Goal: Information Seeking & Learning: Learn about a topic

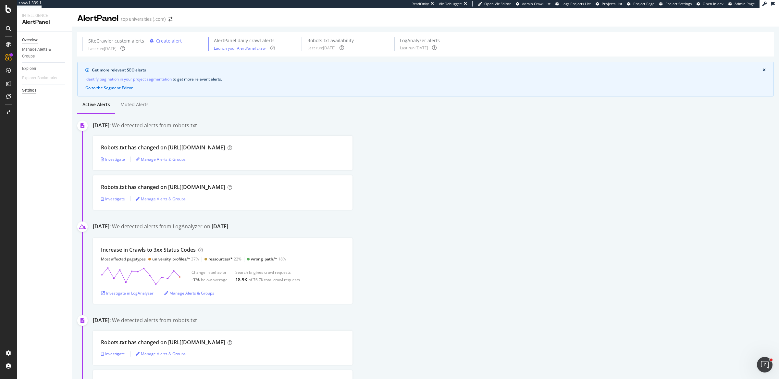
click at [29, 91] on div "Settings" at bounding box center [29, 90] width 14 height 7
select select "02"
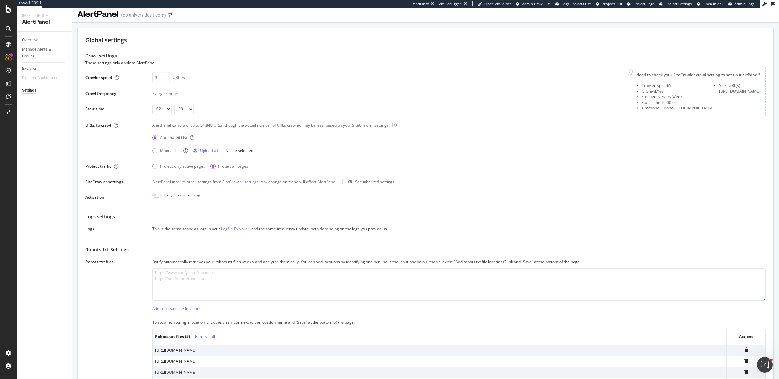
scroll to position [14, 0]
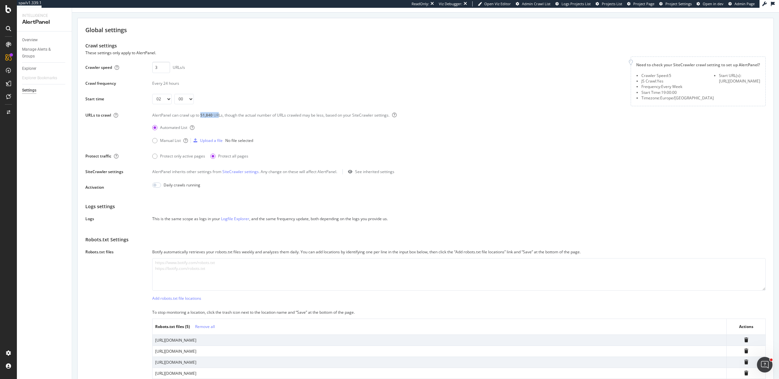
drag, startPoint x: 201, startPoint y: 113, endPoint x: 218, endPoint y: 114, distance: 16.9
click at [218, 114] on div "AlertPanel can crawl up to 51,840 URLs, though the actual number of URLs crawle…" at bounding box center [459, 117] width 614 height 10
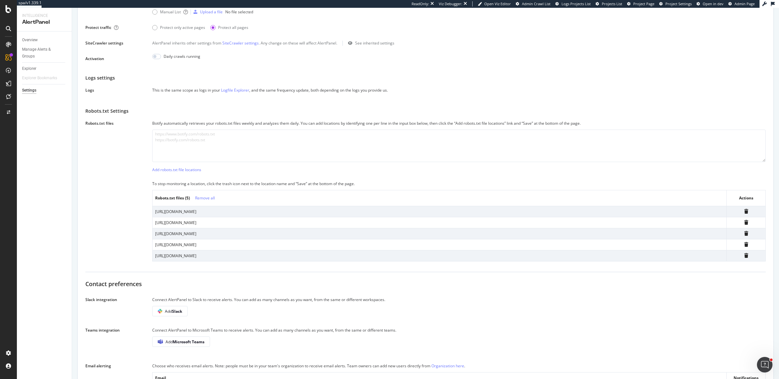
scroll to position [0, 0]
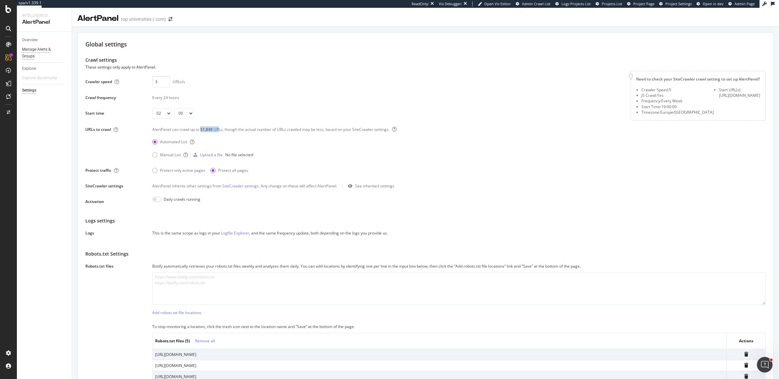
click at [34, 51] on div "Manage Alerts & Groups" at bounding box center [41, 53] width 39 height 14
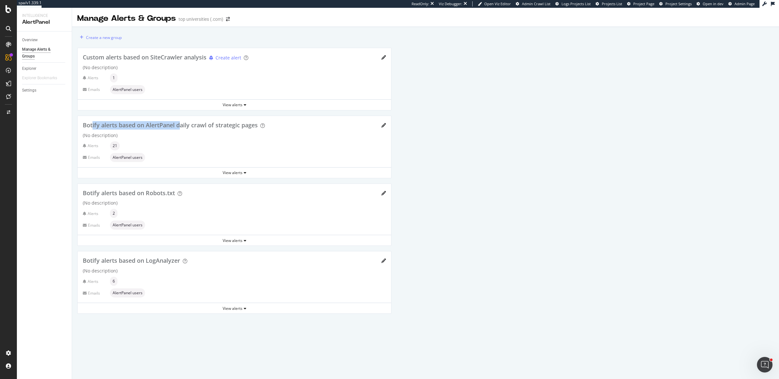
drag, startPoint x: 93, startPoint y: 125, endPoint x: 181, endPoint y: 125, distance: 88.0
click at [181, 125] on span "Botify alerts based on AlertPanel daily crawl of strategic pages" at bounding box center [170, 125] width 175 height 8
click at [242, 172] on div "View alerts" at bounding box center [235, 173] width 314 height 6
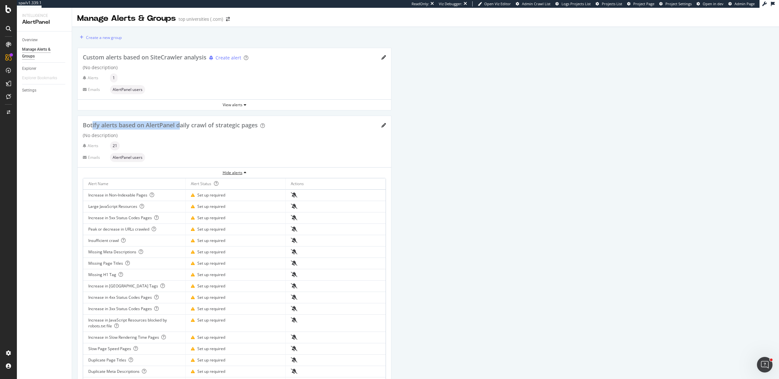
click at [242, 172] on div "Hide alerts" at bounding box center [235, 173] width 314 height 6
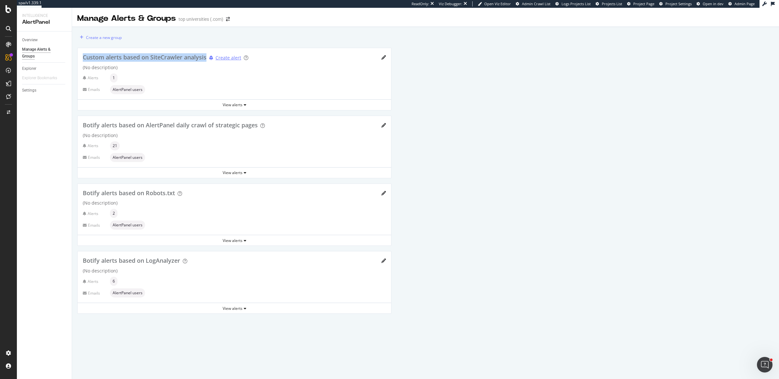
drag, startPoint x: 94, startPoint y: 57, endPoint x: 208, endPoint y: 59, distance: 113.7
click at [208, 59] on div "Custom alerts based on SiteCrawler analysis Create alert (No description) Alert…" at bounding box center [235, 73] width 314 height 51
click at [240, 103] on div "View alerts" at bounding box center [235, 105] width 314 height 6
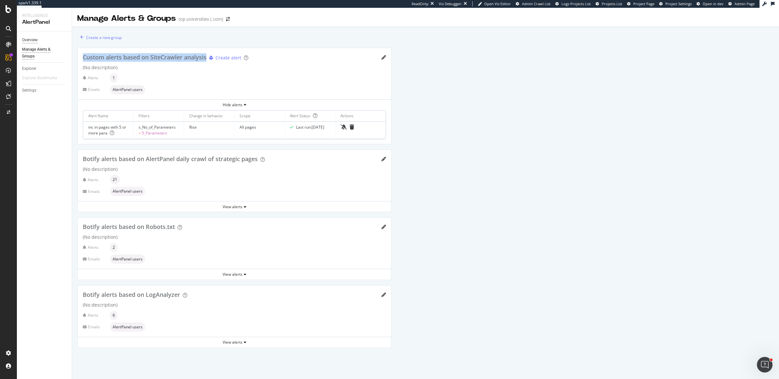
click at [34, 41] on div "Overview" at bounding box center [30, 40] width 16 height 7
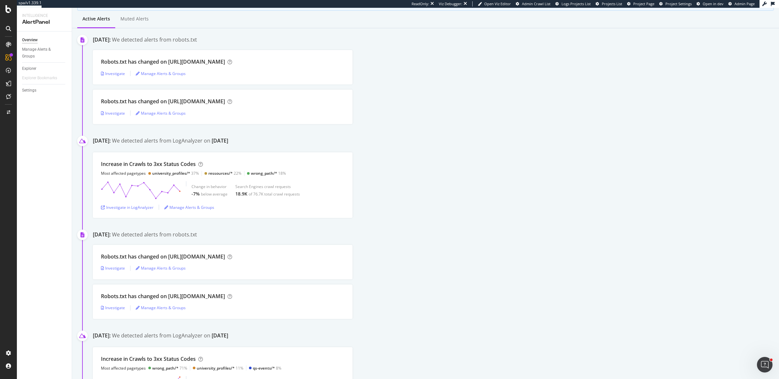
scroll to position [89, 0]
click at [306, 189] on div "Change in behavior -7% below average Search Engines crawl requests 18.9K of 76.…" at bounding box center [223, 187] width 244 height 18
click at [128, 202] on div "Investigate in LogAnalyzer" at bounding box center [127, 205] width 53 height 6
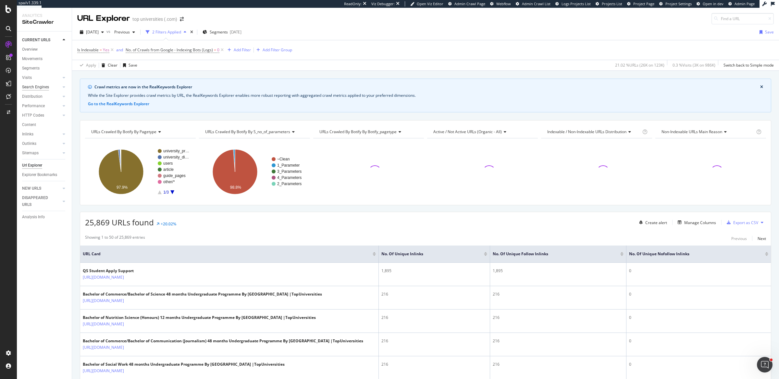
click at [32, 88] on div "Search Engines" at bounding box center [35, 87] width 27 height 7
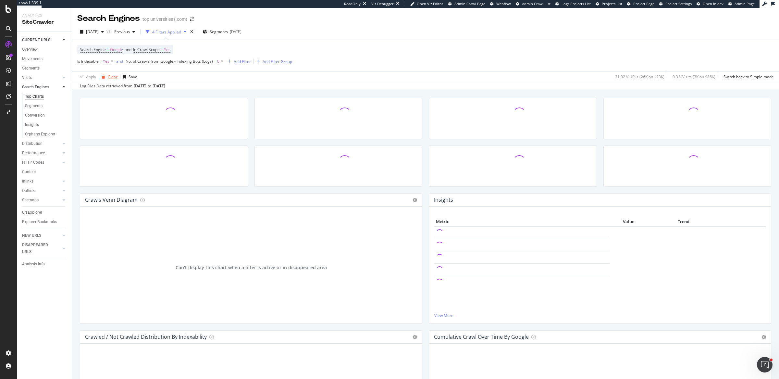
click at [108, 77] on div "Clear" at bounding box center [113, 77] width 10 height 6
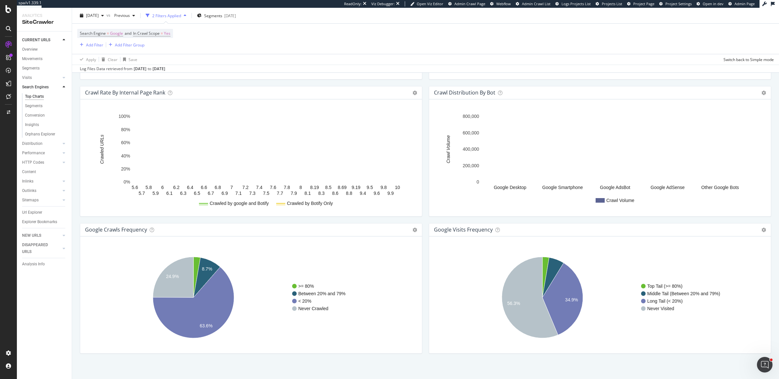
scroll to position [656, 0]
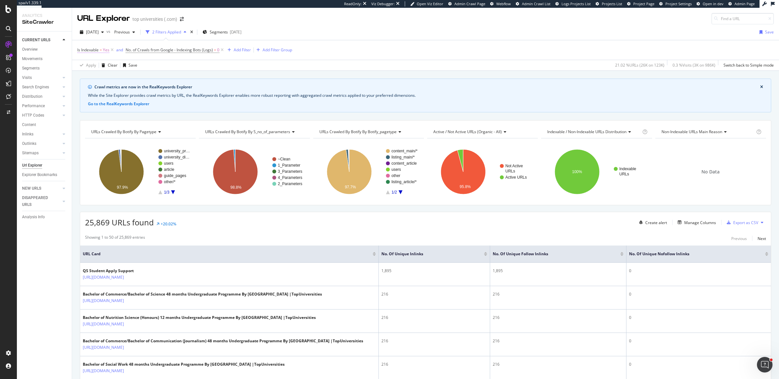
click at [87, 49] on span "Is Indexable" at bounding box center [87, 50] width 21 height 6
click at [89, 77] on span "Yes" at bounding box center [86, 75] width 6 height 6
click at [92, 96] on div "No" at bounding box center [118, 97] width 69 height 8
click at [140, 89] on icon "button" at bounding box center [140, 89] width 4 height 4
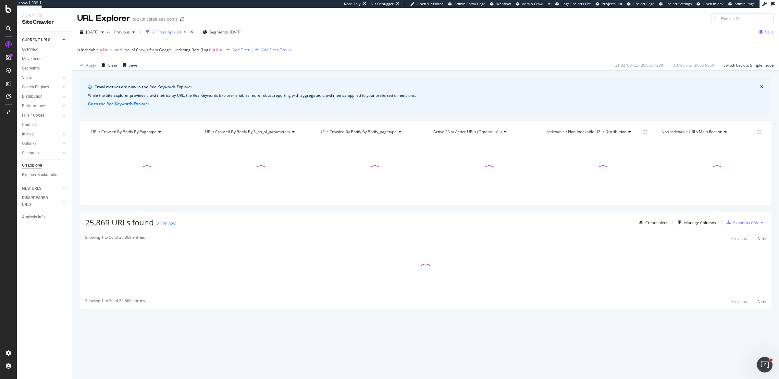
click at [221, 50] on icon at bounding box center [221, 50] width 6 height 6
click at [31, 86] on div "Search Engines" at bounding box center [35, 87] width 27 height 7
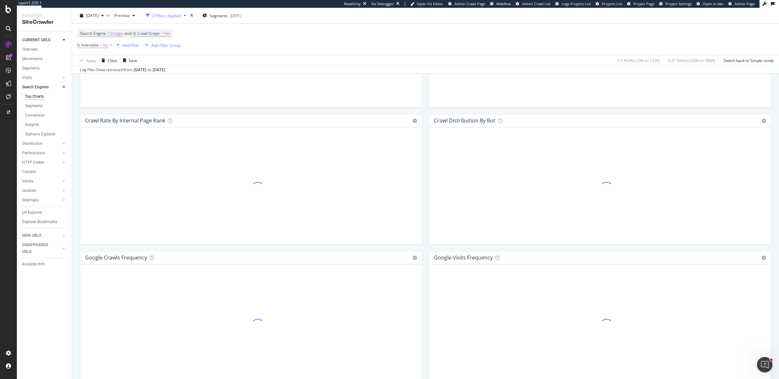
scroll to position [657, 0]
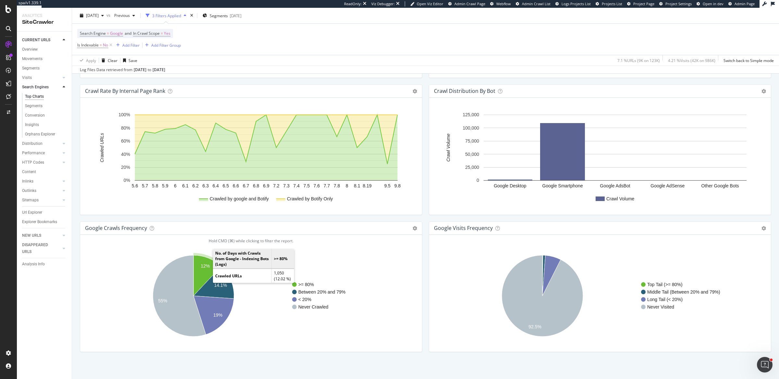
click at [203, 267] on icon "A chart." at bounding box center [208, 275] width 28 height 41
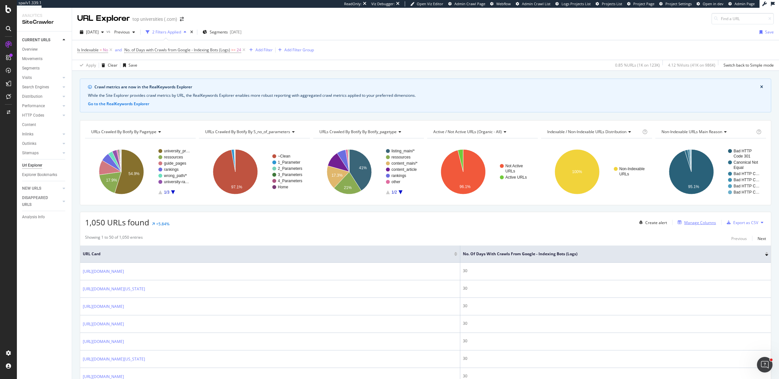
click at [684, 221] on div "Manage Columns" at bounding box center [700, 223] width 32 height 6
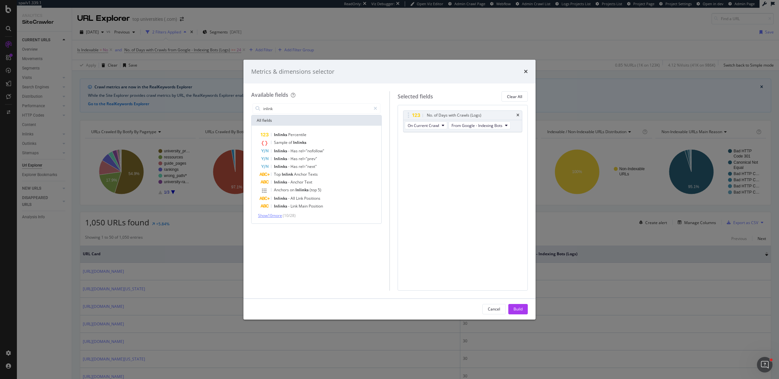
type input "inlink"
click at [276, 215] on span "Show 10 more" at bounding box center [270, 216] width 24 height 6
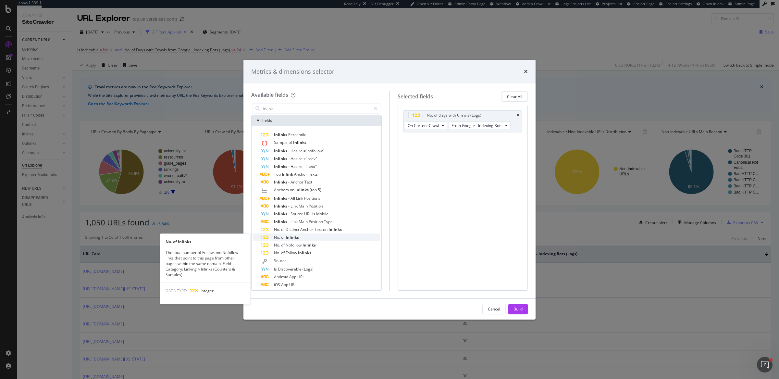
click at [275, 238] on span "No." at bounding box center [277, 237] width 7 height 6
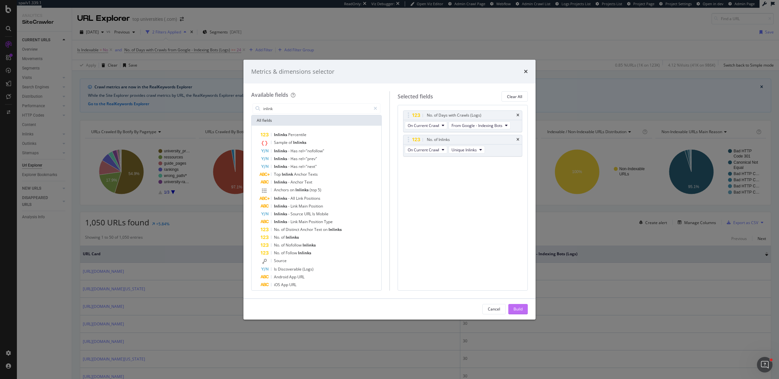
click at [518, 306] on div "Build" at bounding box center [518, 309] width 9 height 6
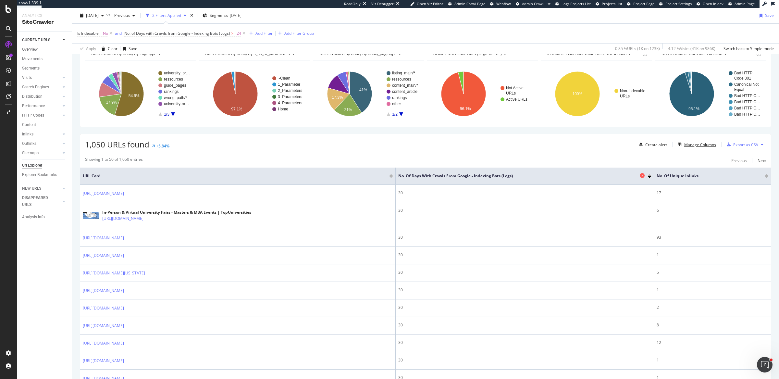
scroll to position [80, 0]
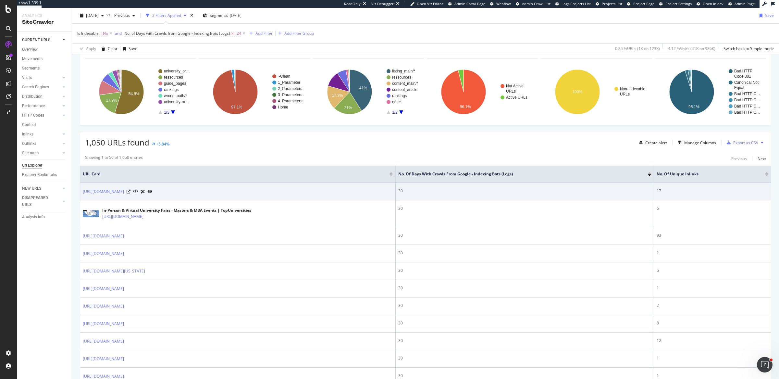
click at [399, 188] on div "30" at bounding box center [524, 191] width 253 height 6
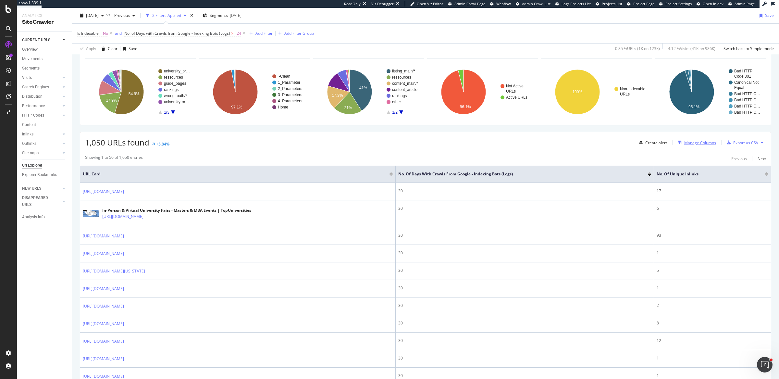
click at [697, 141] on div "Manage Columns" at bounding box center [700, 143] width 32 height 6
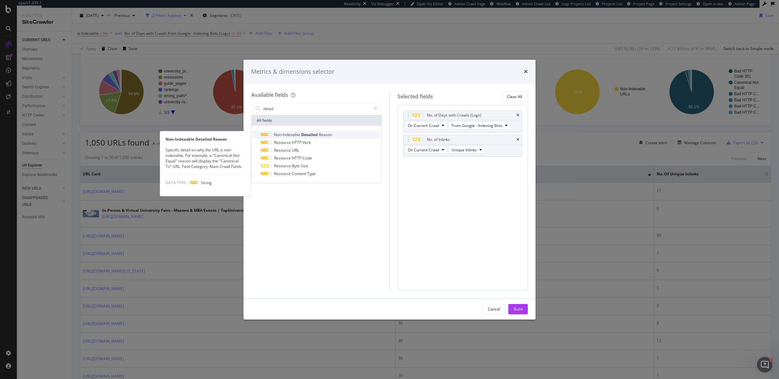
type input "detail"
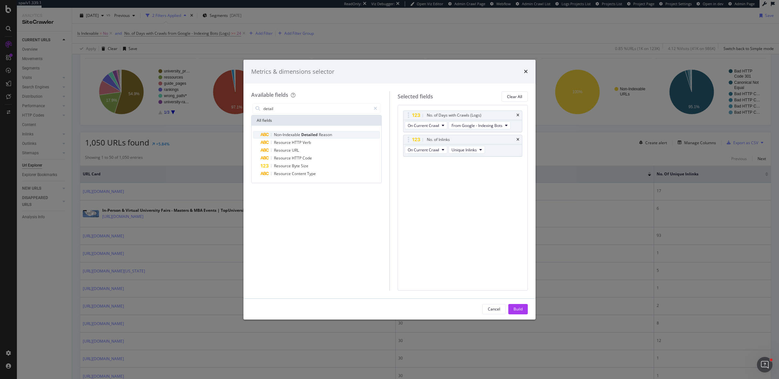
click at [336, 134] on div "Non-Indexable Detailed Reason" at bounding box center [320, 135] width 119 height 8
drag, startPoint x: 407, startPoint y: 163, endPoint x: 410, endPoint y: 118, distance: 45.5
click at [410, 118] on body "spa/v1.339.1 ReadOnly: Viz Debugger: Open Viz Editor Admin Crawl Page Webflow A…" at bounding box center [389, 189] width 779 height 379
click at [519, 309] on div "Build" at bounding box center [518, 309] width 9 height 6
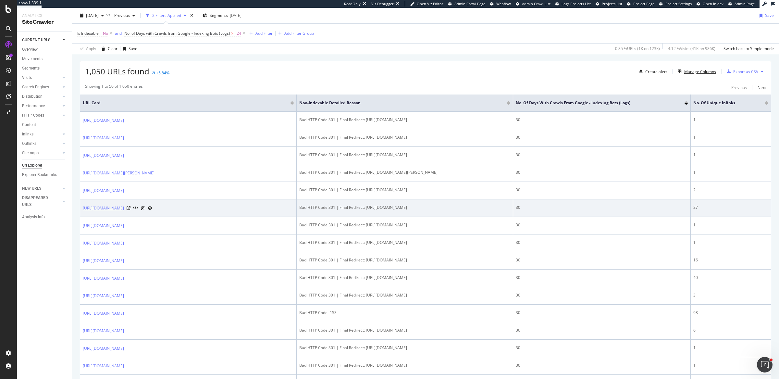
scroll to position [151, 0]
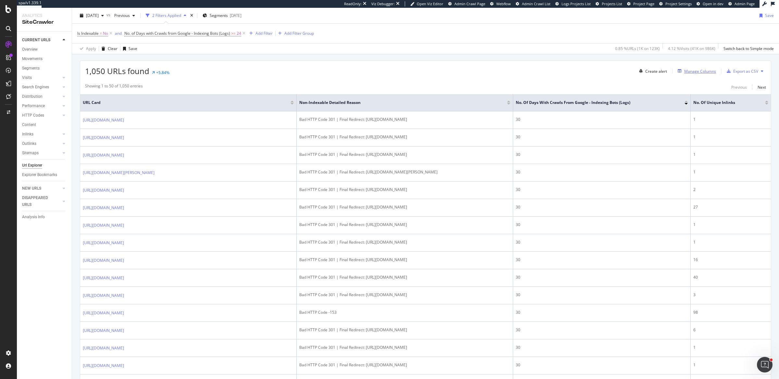
click at [688, 69] on div "Manage Columns" at bounding box center [700, 72] width 32 height 6
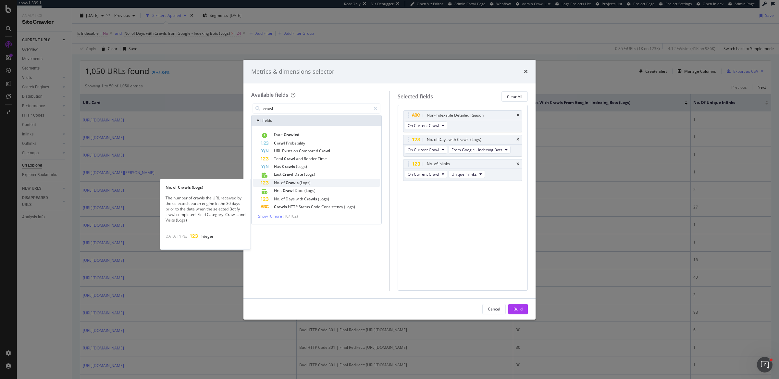
type input "crawl"
click at [310, 183] on span "(Logs)" at bounding box center [305, 183] width 11 height 6
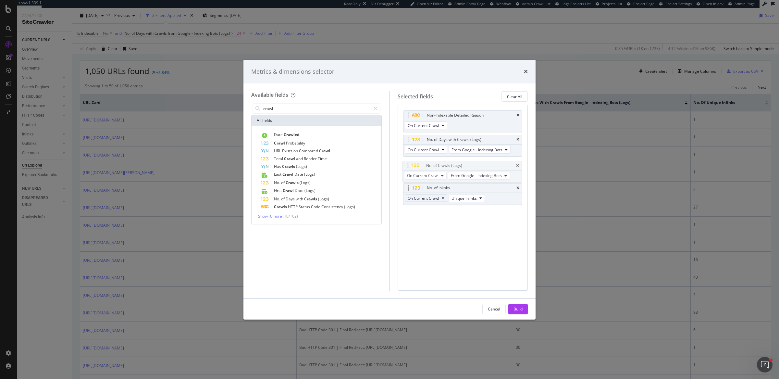
drag, startPoint x: 407, startPoint y: 188, endPoint x: 406, endPoint y: 171, distance: 17.2
click at [406, 166] on body "spa/v1.339.1 ReadOnly: Viz Debugger: Open Viz Editor Admin Crawl Page Webflow A…" at bounding box center [389, 189] width 779 height 379
click at [519, 311] on div "Build" at bounding box center [518, 309] width 9 height 6
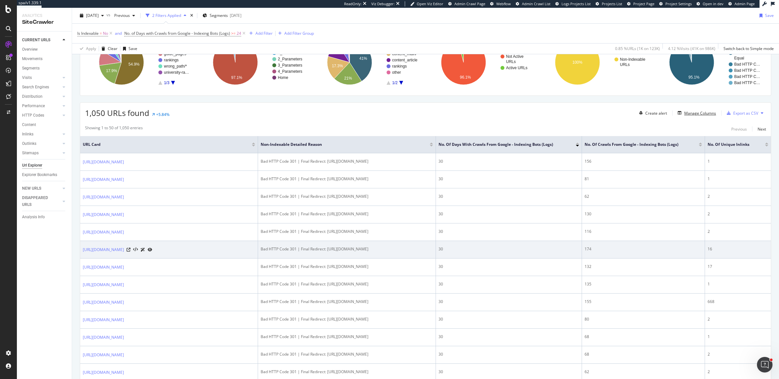
scroll to position [114, 0]
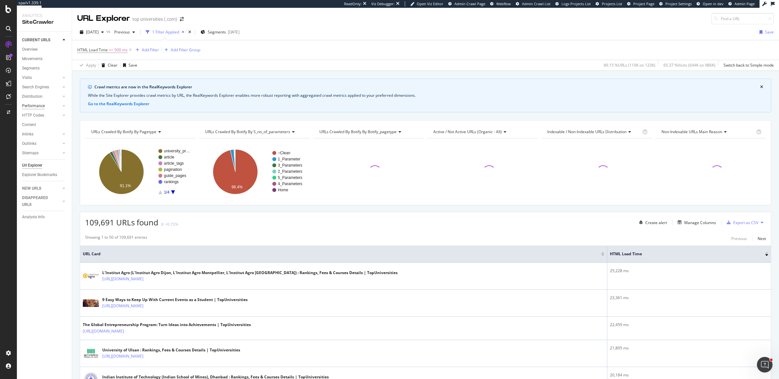
click at [40, 105] on div "Performance" at bounding box center [33, 106] width 23 height 7
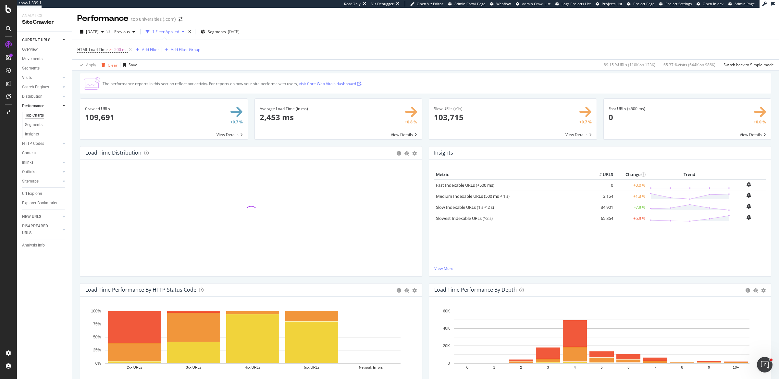
click at [109, 67] on div "Clear" at bounding box center [113, 65] width 10 height 6
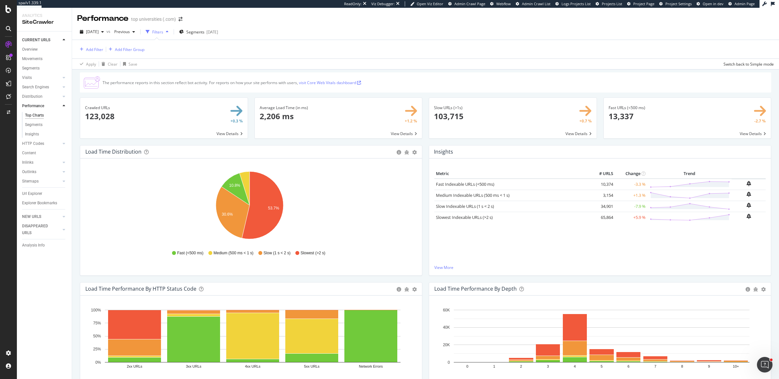
click at [371, 200] on icon "10.8% 30.6% 53.7%" at bounding box center [249, 206] width 329 height 75
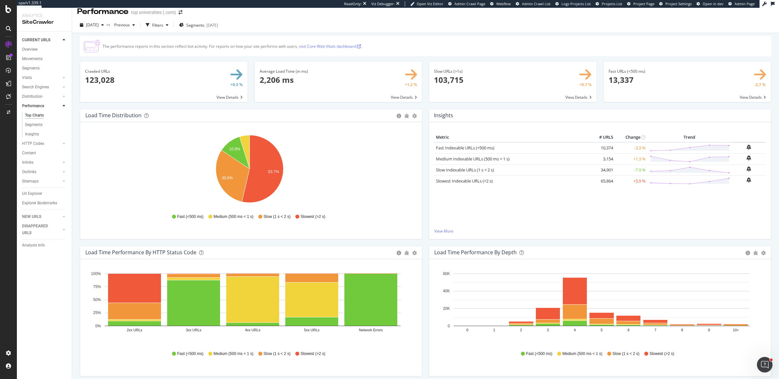
scroll to position [12, 0]
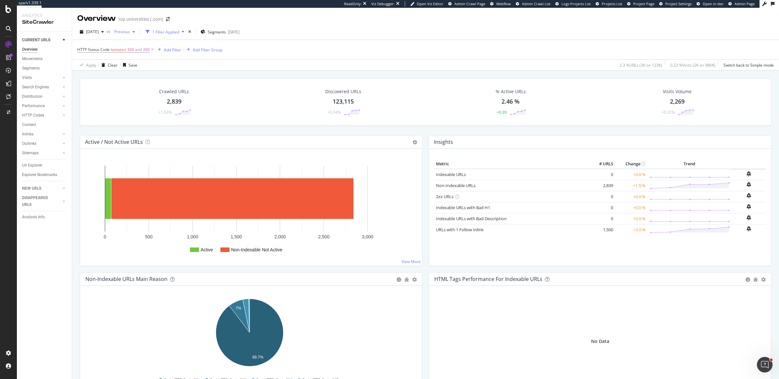
click at [135, 33] on icon "button" at bounding box center [133, 32] width 3 height 4
click at [179, 126] on div "Crawled URLs 2,839 +1.53% Discovered URLs 123,115 +0.34% % Active URLs 2.46 % +…" at bounding box center [426, 106] width 698 height 57
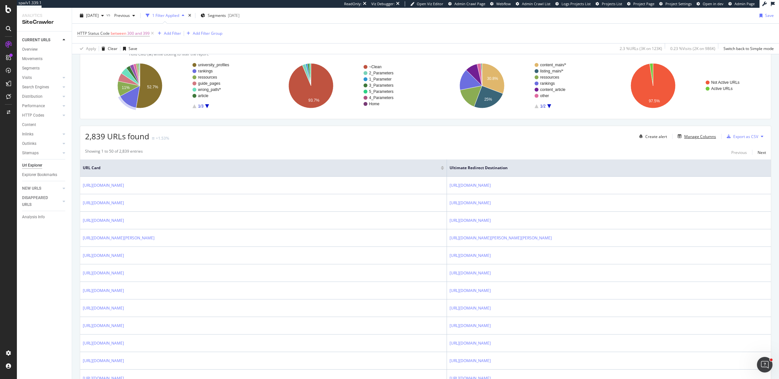
scroll to position [31, 0]
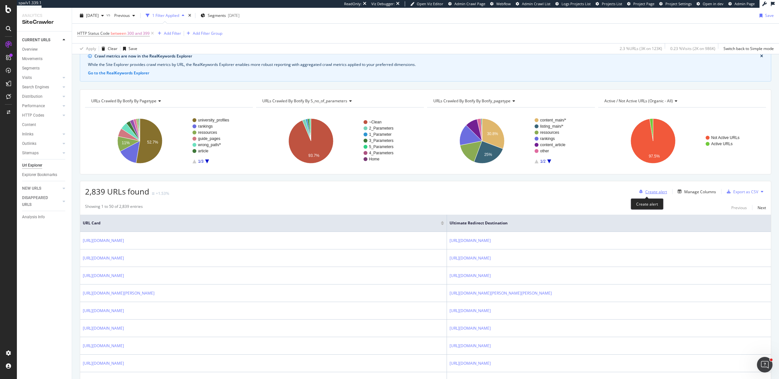
click at [651, 191] on div "Create alert" at bounding box center [656, 192] width 22 height 6
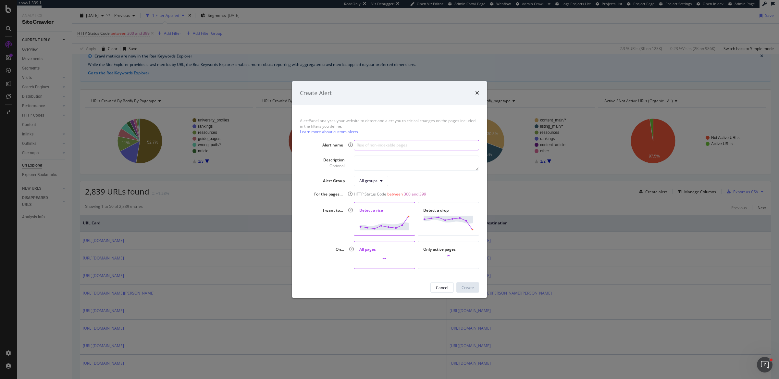
click at [371, 146] on input "modal" at bounding box center [416, 145] width 125 height 10
click at [370, 174] on div "AlertPanel analyzes your website to detect and alert you to critical changes on…" at bounding box center [389, 191] width 195 height 172
drag, startPoint x: 317, startPoint y: 194, endPoint x: 432, endPoint y: 195, distance: 115.9
click at [432, 195] on div "For the pages… HTTP Status Code between 300 and 399" at bounding box center [389, 194] width 179 height 6
click at [477, 92] on icon "times" at bounding box center [477, 92] width 4 height 5
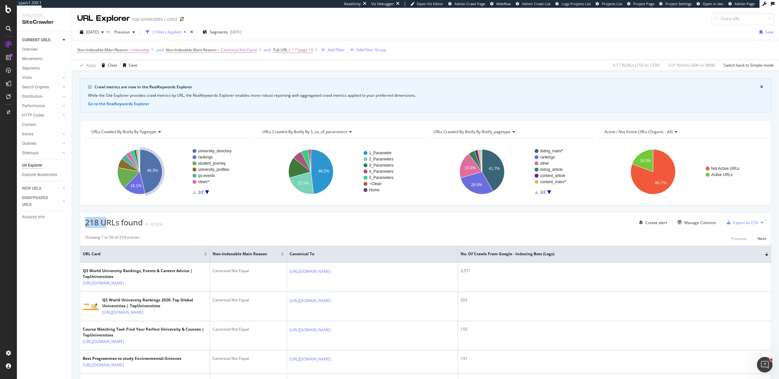
drag, startPoint x: 84, startPoint y: 221, endPoint x: 104, endPoint y: 221, distance: 19.8
click at [104, 221] on div "218 URLs found +0.92% Create alert Manage Columns Export as CSV" at bounding box center [425, 220] width 691 height 16
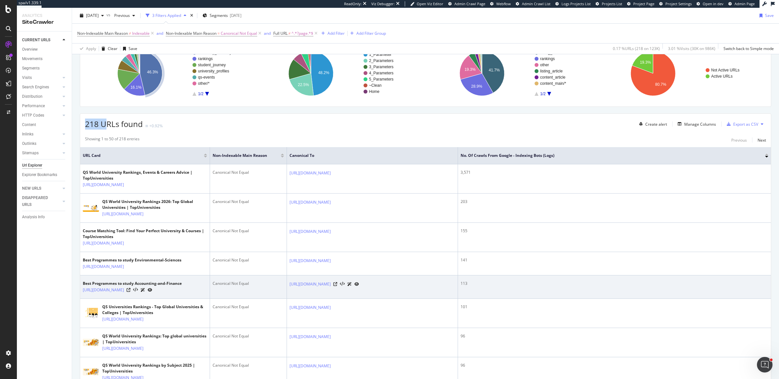
scroll to position [97, 0]
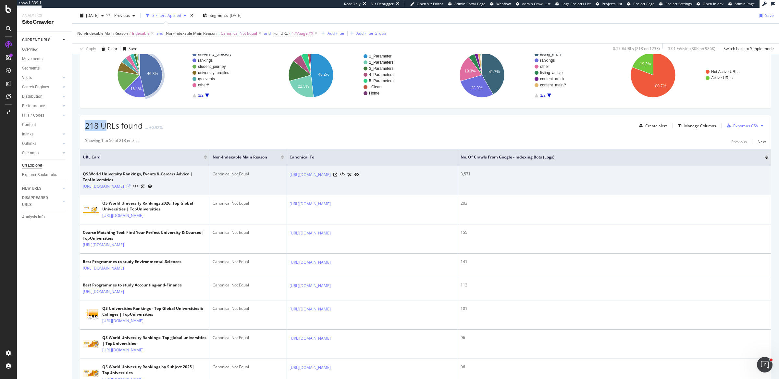
click at [131, 184] on icon at bounding box center [129, 186] width 4 height 4
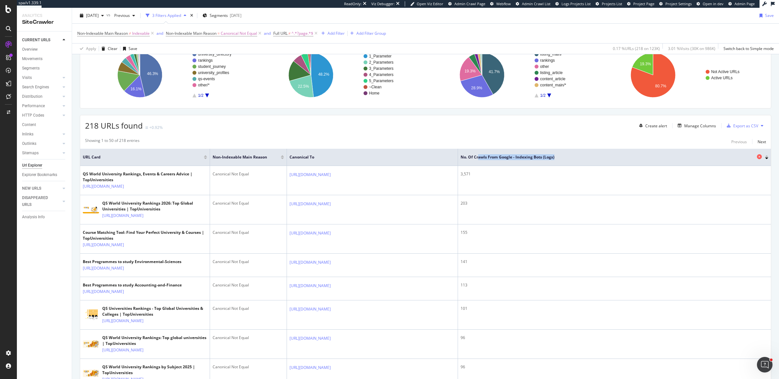
drag, startPoint x: 478, startPoint y: 153, endPoint x: 562, endPoint y: 156, distance: 83.5
click at [562, 156] on span "No. of Crawls from Google - Indexing Bots (Logs)" at bounding box center [608, 157] width 295 height 6
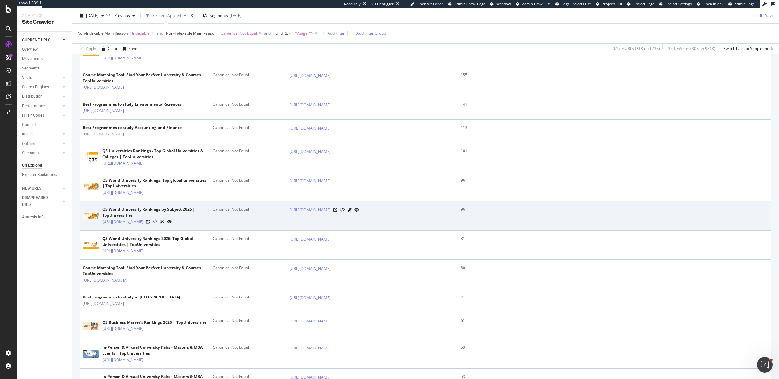
scroll to position [0, 0]
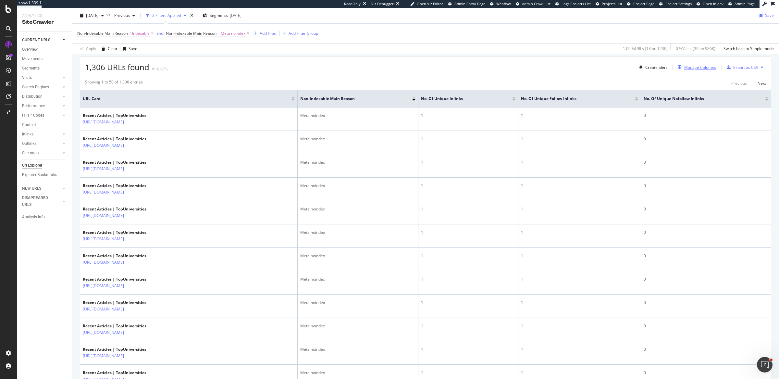
scroll to position [142, 0]
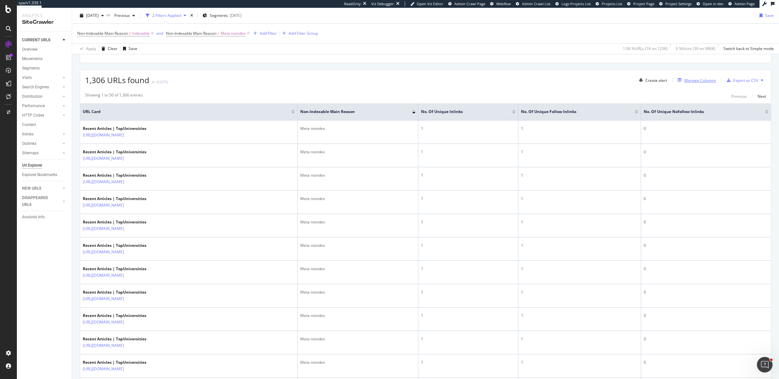
click at [698, 81] on div "Manage Columns" at bounding box center [700, 81] width 32 height 6
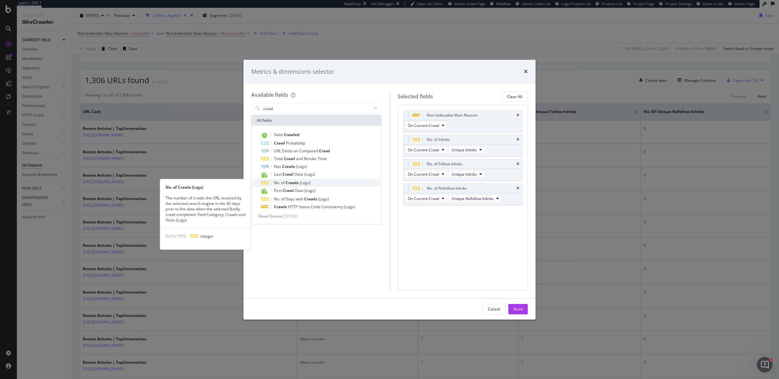
type input "crawl"
click at [294, 182] on span "Crawls" at bounding box center [293, 183] width 14 height 6
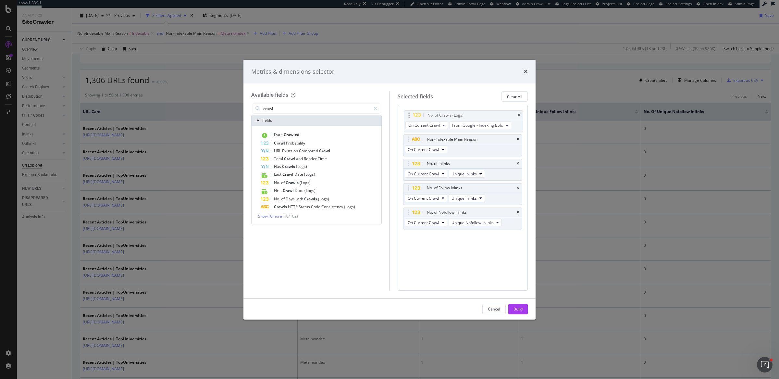
drag, startPoint x: 407, startPoint y: 213, endPoint x: 408, endPoint y: 117, distance: 96.4
click at [408, 117] on body "spa/v1.339.1 ReadOnly: Viz Debugger: Open Viz Editor Admin Crawl Page Webflow A…" at bounding box center [389, 189] width 779 height 379
click at [523, 311] on button "Build" at bounding box center [517, 309] width 19 height 10
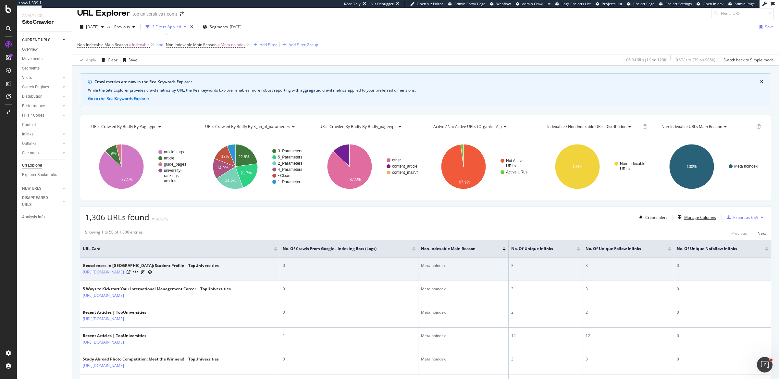
scroll to position [6, 0]
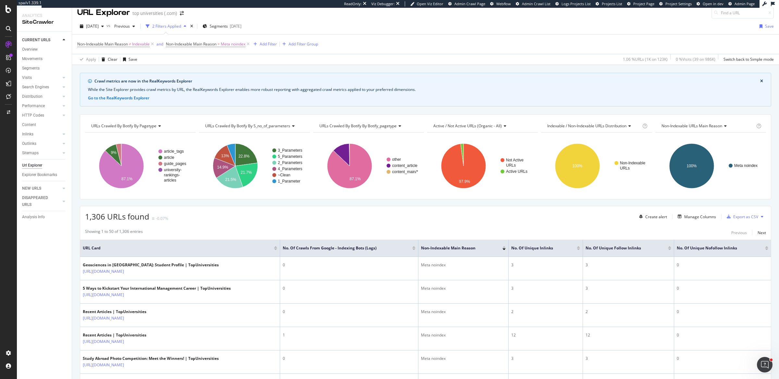
click at [413, 248] on div at bounding box center [413, 249] width 3 height 2
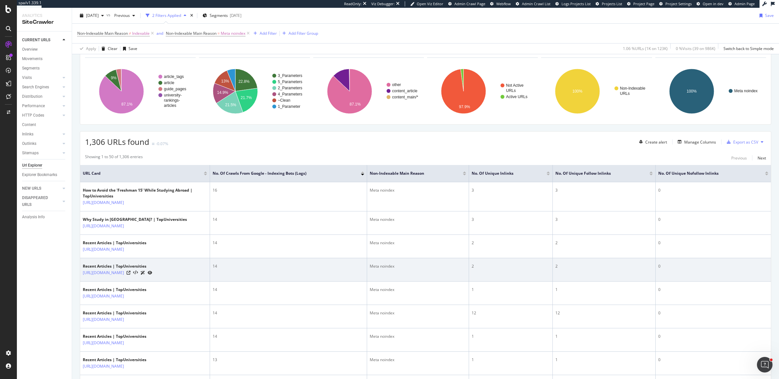
scroll to position [90, 0]
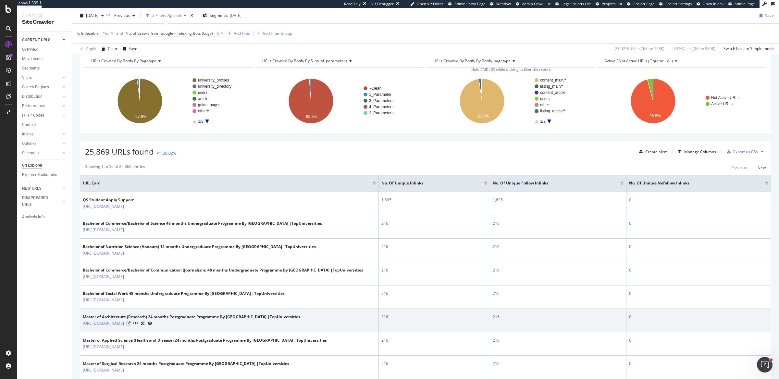
scroll to position [156, 0]
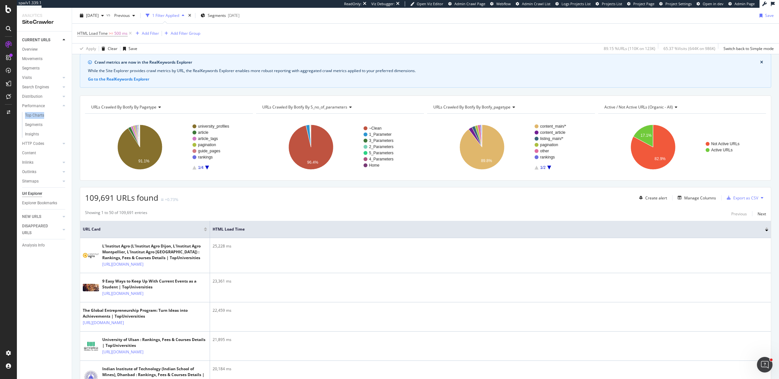
scroll to position [28, 0]
